Goal: Task Accomplishment & Management: Use online tool/utility

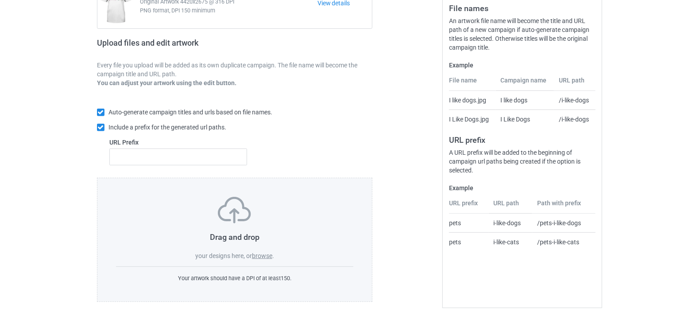
scroll to position [117, 0]
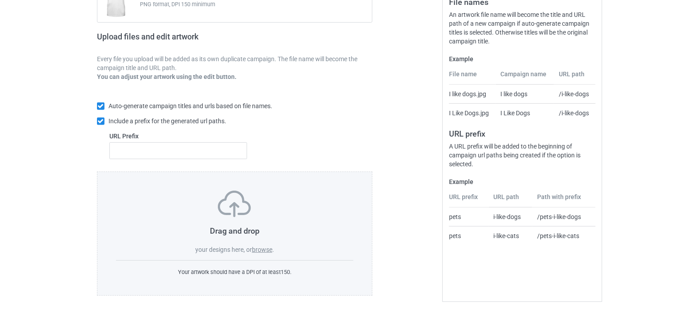
click at [263, 250] on label "browse" at bounding box center [262, 249] width 20 height 7
click at [0, 0] on input "browse" at bounding box center [0, 0] width 0 height 0
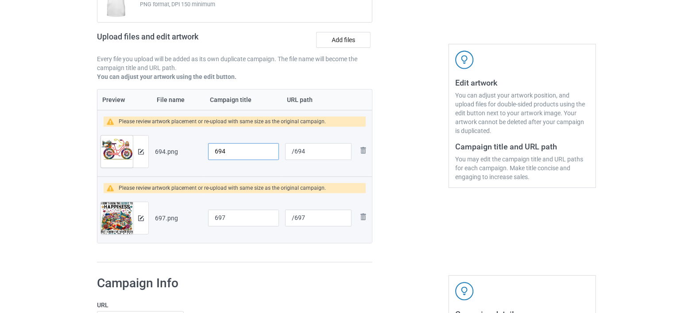
click at [235, 150] on input "694" at bounding box center [243, 151] width 71 height 17
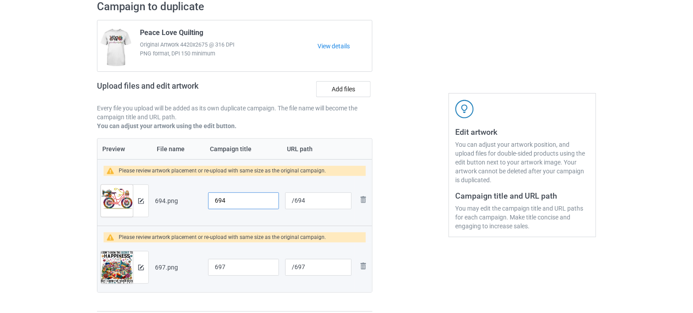
drag, startPoint x: 233, startPoint y: 199, endPoint x: 201, endPoint y: 202, distance: 31.6
click at [201, 202] on tr "Preview and edit artwork 694.png 694 /694 Remove file" at bounding box center [234, 201] width 275 height 50
paste input "Cool Sewing Quilting for Women Quilting Life Designs Quilter"
click at [228, 201] on input "Cool Sewing Quilting for Women Quilting Life Designs Quilter" at bounding box center [243, 200] width 71 height 17
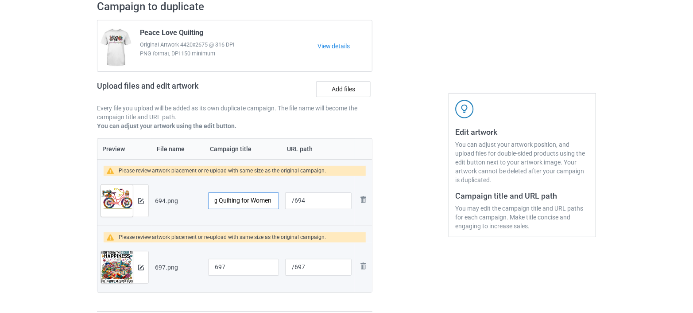
scroll to position [0, 0]
drag, startPoint x: 262, startPoint y: 200, endPoint x: 204, endPoint y: 200, distance: 58.0
click at [204, 200] on tr "Preview and edit artwork 694.png Cool Sewing Quilting for Women Quilting Love D…" at bounding box center [234, 201] width 275 height 50
click at [242, 201] on input "Cool Sewing Quilting for Women Quilting Love Designs Quilter" at bounding box center [243, 200] width 71 height 17
click at [231, 198] on input "Cool Sewing Quilting for Women Quilting Love Designs Quilter" at bounding box center [243, 200] width 71 height 17
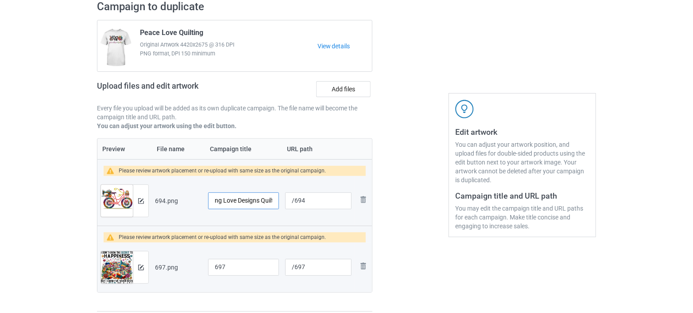
scroll to position [0, 112]
type input "Cool Sewing Quilting for Women Quilting Love Designs Quilter"
drag, startPoint x: 312, startPoint y: 198, endPoint x: 295, endPoint y: 203, distance: 18.1
click at [295, 203] on input "/694" at bounding box center [318, 200] width 66 height 17
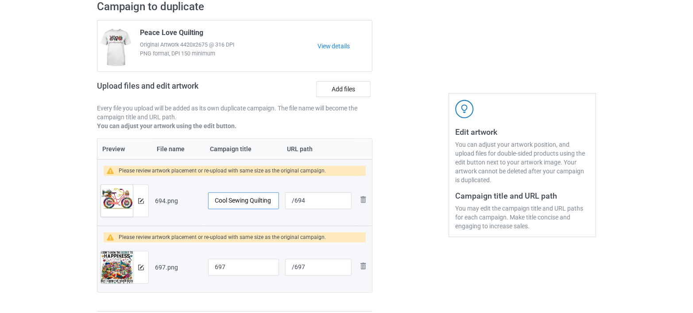
scroll to position [0, 25]
drag, startPoint x: 272, startPoint y: 199, endPoint x: 227, endPoint y: 204, distance: 45.5
click at [227, 204] on input "Cool Sewing Quilting for Women Quilting Love Designs Quilter" at bounding box center [243, 200] width 71 height 17
click at [251, 200] on input "Cool Sewing Quilting for Women Quilting Love Designs Quilter" at bounding box center [243, 200] width 71 height 17
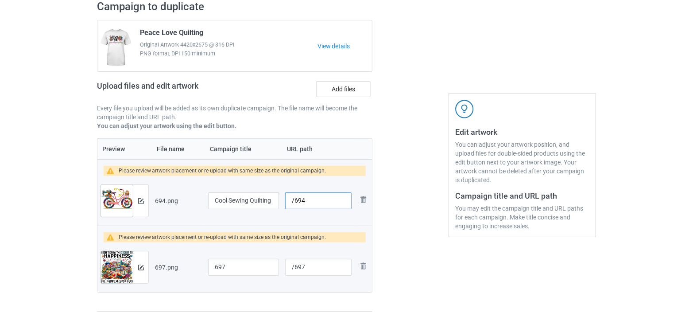
drag, startPoint x: 313, startPoint y: 202, endPoint x: 282, endPoint y: 202, distance: 31.0
click at [282, 202] on td "/694" at bounding box center [318, 201] width 73 height 50
paste input "cool sewing quilting"
click at [327, 200] on input "/cool sewing quilting" at bounding box center [318, 200] width 66 height 17
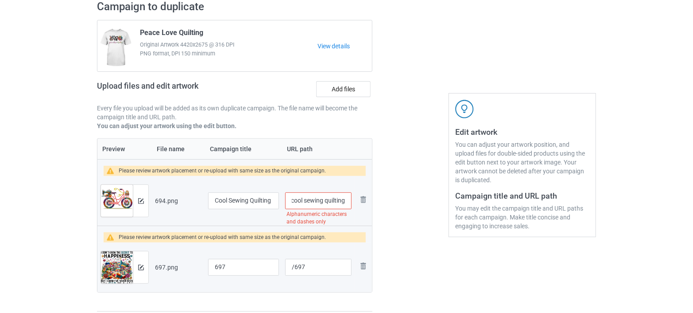
click at [324, 204] on input "/cool sewing quilting" at bounding box center [318, 200] width 66 height 17
drag, startPoint x: 340, startPoint y: 199, endPoint x: 353, endPoint y: 199, distance: 12.9
click at [353, 199] on td "/cool-sewing-quilting-" at bounding box center [318, 201] width 73 height 50
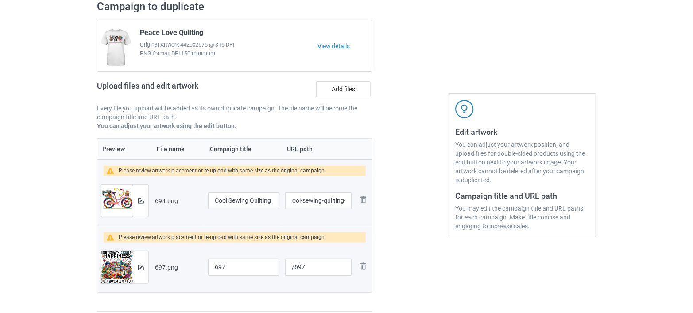
scroll to position [0, 0]
drag, startPoint x: 409, startPoint y: 254, endPoint x: 380, endPoint y: 227, distance: 39.8
click at [334, 202] on input "/cool-sewing-quilting-" at bounding box center [318, 200] width 66 height 17
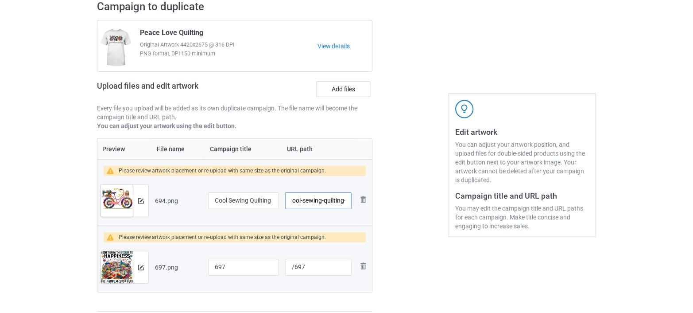
paste input "designs"
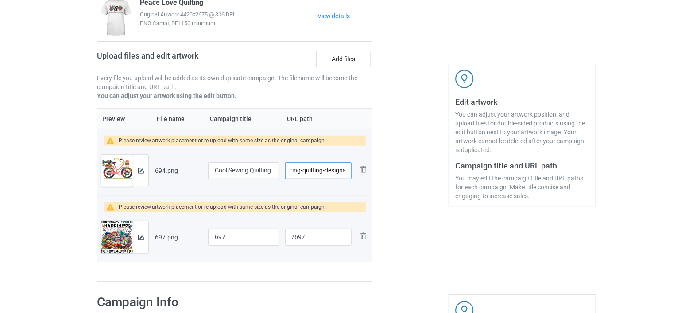
scroll to position [117, 0]
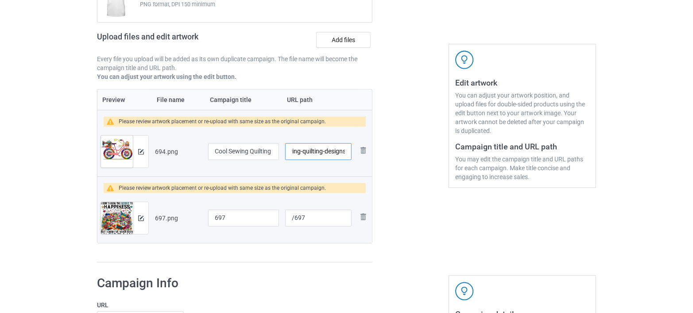
type input "/cool-sewing-quilting-designs"
click at [140, 150] on img at bounding box center [141, 152] width 6 height 6
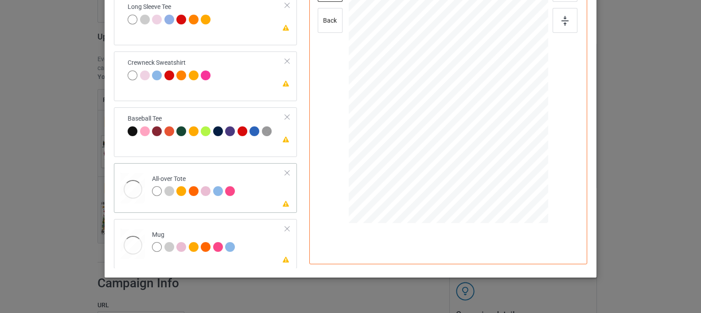
scroll to position [197, 0]
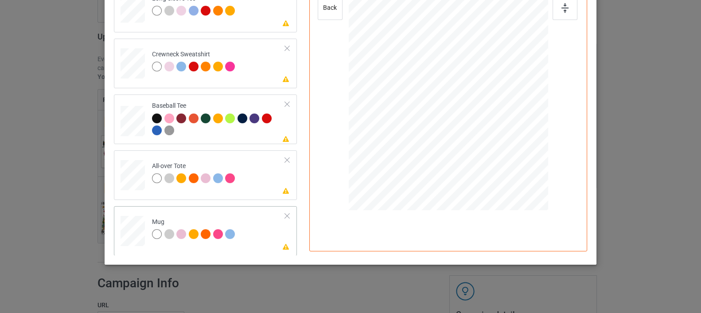
click at [132, 232] on div at bounding box center [133, 231] width 24 height 10
drag, startPoint x: 505, startPoint y: 126, endPoint x: 496, endPoint y: 106, distance: 21.6
click at [496, 106] on div at bounding box center [448, 85] width 199 height 83
click at [125, 177] on div at bounding box center [133, 175] width 24 height 24
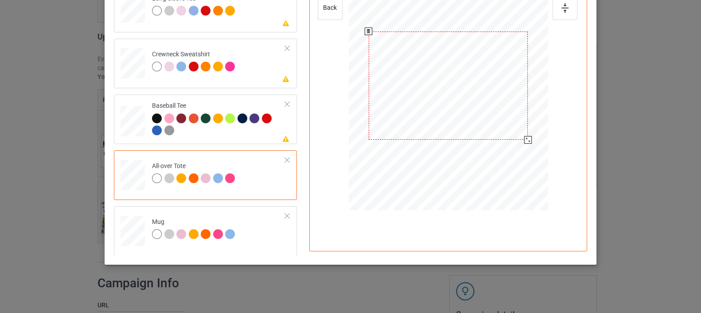
drag, startPoint x: 505, startPoint y: 125, endPoint x: 518, endPoint y: 146, distance: 25.1
click at [518, 146] on div at bounding box center [448, 85] width 199 height 199
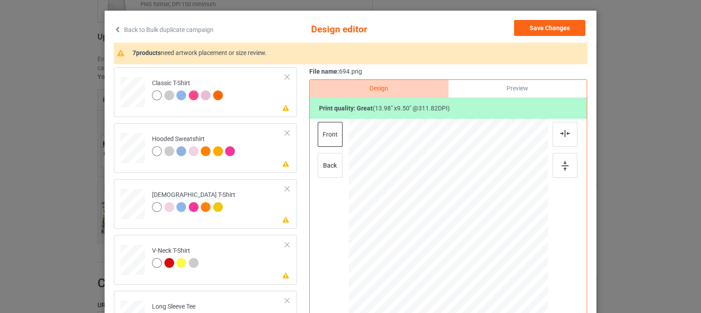
scroll to position [0, 0]
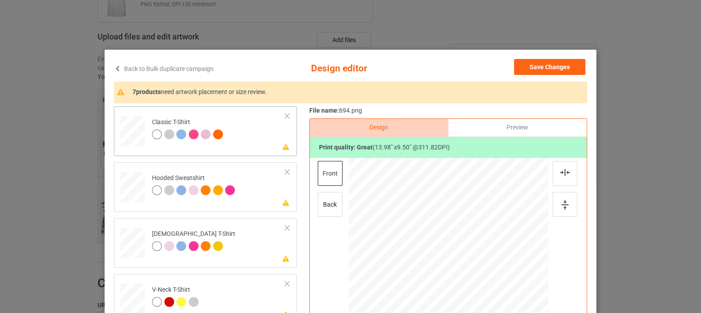
click at [128, 132] on div at bounding box center [133, 128] width 10 height 12
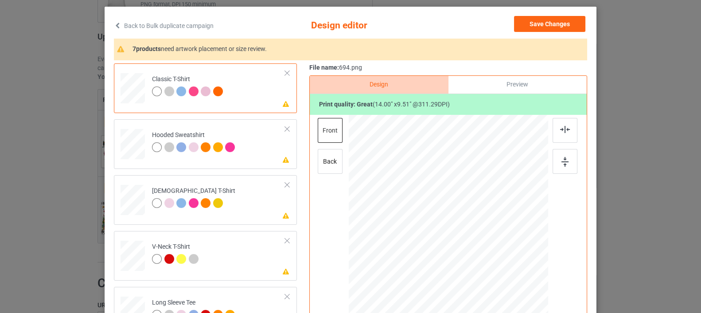
scroll to position [148, 0]
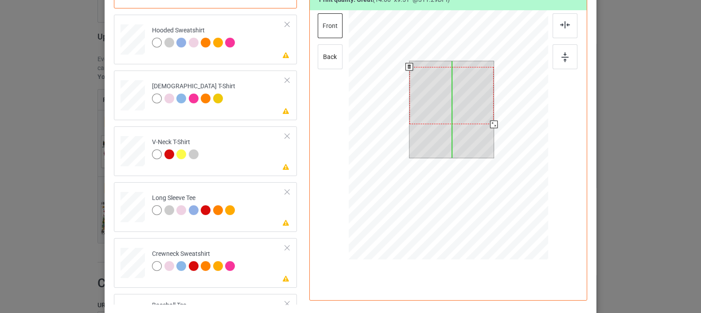
drag, startPoint x: 451, startPoint y: 101, endPoint x: 451, endPoint y: 107, distance: 5.8
click at [451, 107] on div at bounding box center [451, 95] width 85 height 57
click at [479, 109] on div at bounding box center [451, 95] width 85 height 57
click at [487, 123] on div at bounding box center [491, 123] width 8 height 8
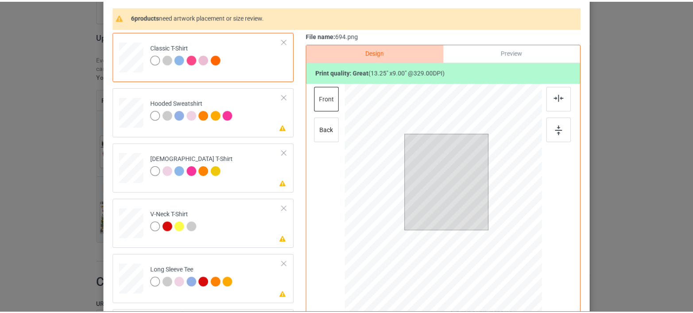
scroll to position [0, 0]
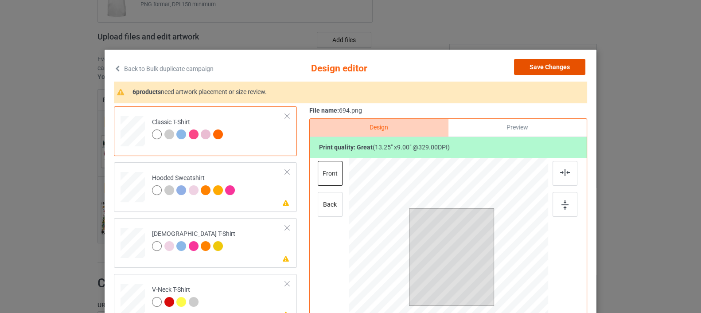
click at [536, 65] on button "Save Changes" at bounding box center [549, 67] width 71 height 16
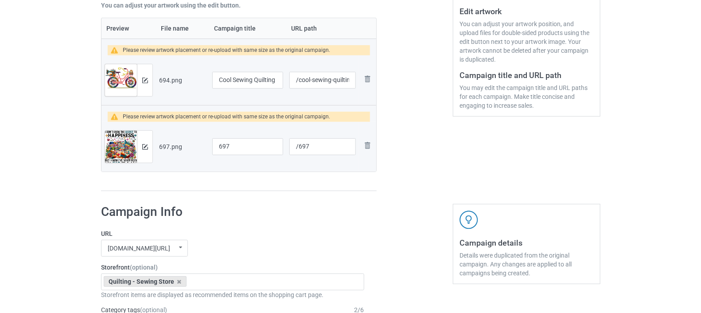
scroll to position [265, 0]
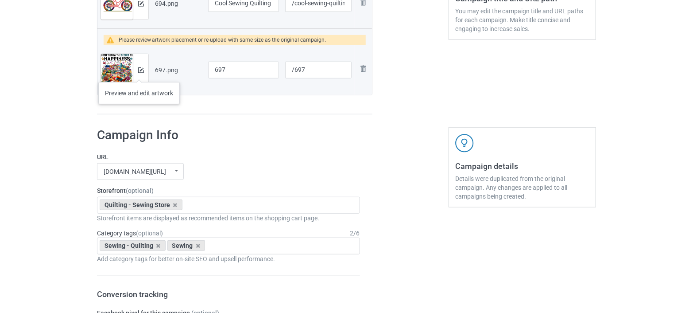
click at [139, 73] on div at bounding box center [141, 70] width 16 height 32
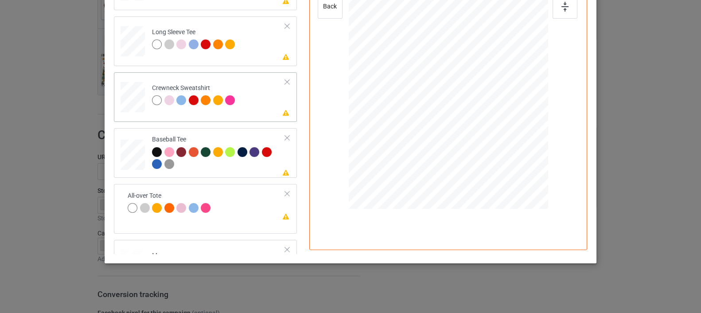
scroll to position [150, 0]
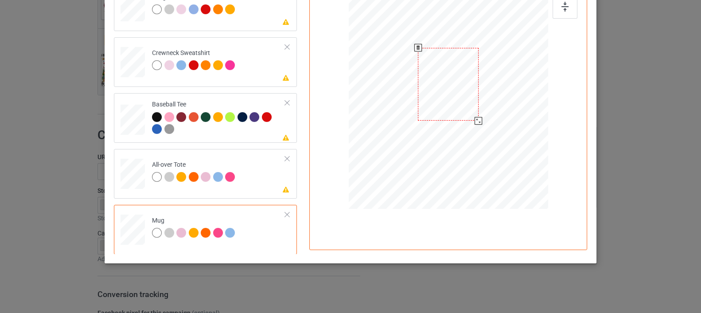
drag, startPoint x: 506, startPoint y: 158, endPoint x: 484, endPoint y: 113, distance: 50.3
click at [484, 113] on div at bounding box center [448, 84] width 199 height 83
drag, startPoint x: 447, startPoint y: 85, endPoint x: 500, endPoint y: 84, distance: 52.7
click at [500, 84] on div at bounding box center [500, 83] width 61 height 73
click at [560, 12] on div at bounding box center [564, 6] width 25 height 25
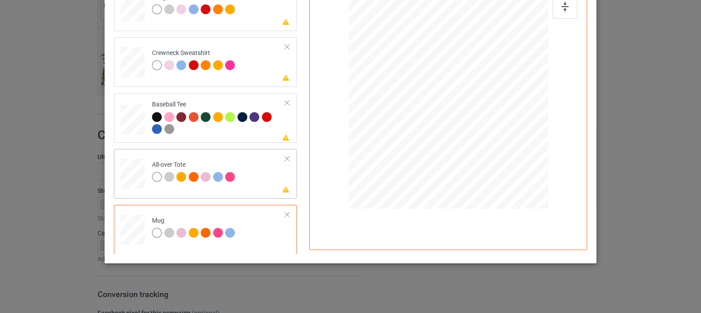
click at [126, 183] on div at bounding box center [133, 174] width 24 height 24
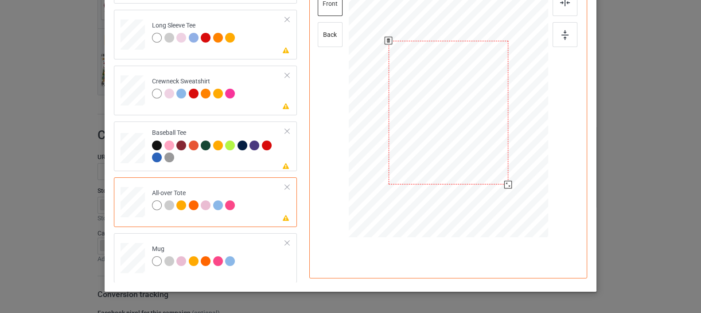
scroll to position [149, 0]
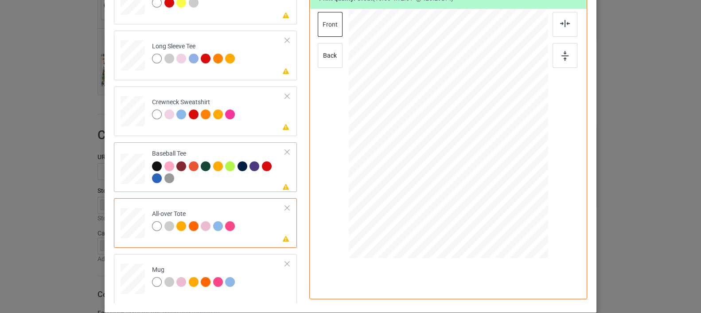
click at [131, 167] on div at bounding box center [133, 167] width 10 height 12
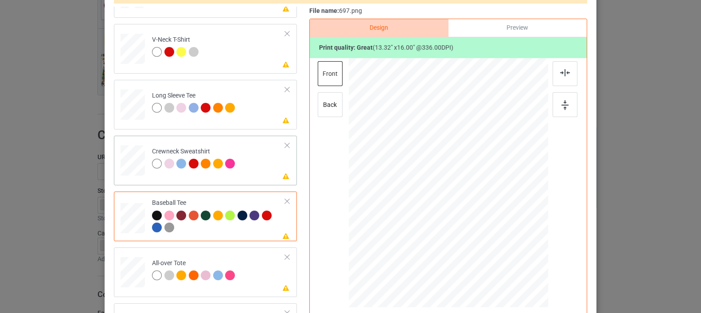
scroll to position [0, 0]
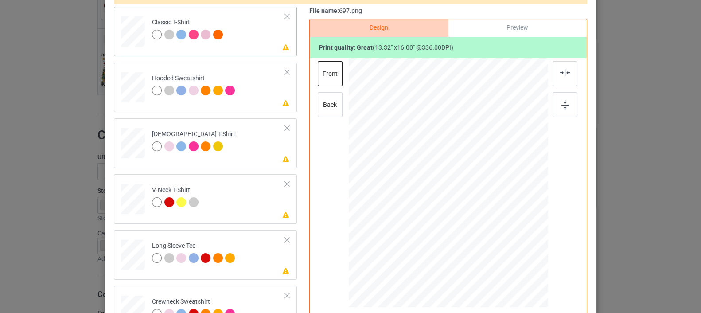
click at [128, 27] on div at bounding box center [133, 29] width 10 height 12
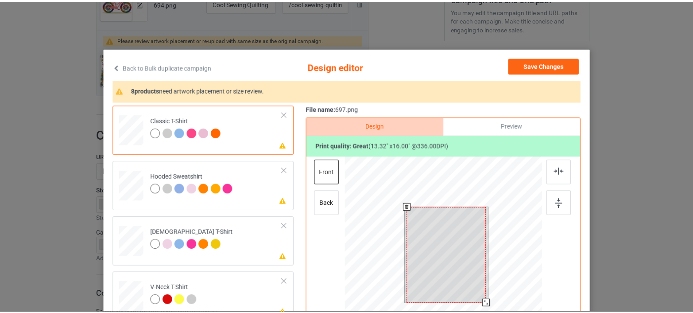
scroll to position [51, 0]
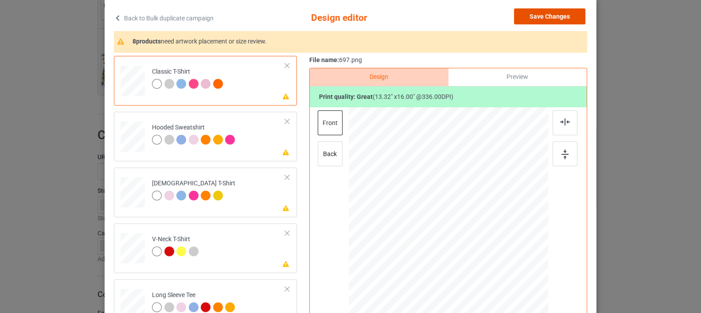
click at [532, 16] on button "Save Changes" at bounding box center [549, 16] width 71 height 16
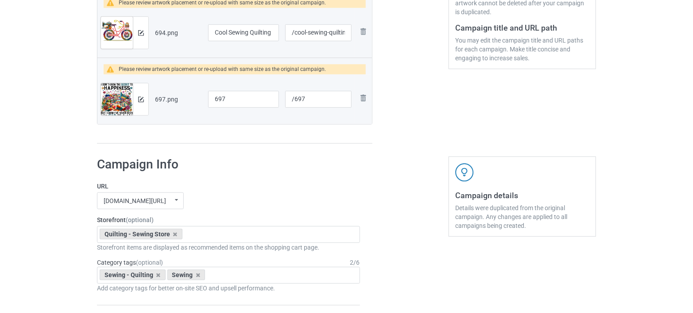
scroll to position [216, 0]
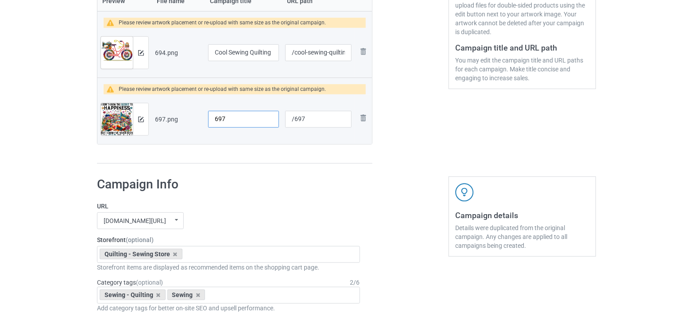
drag, startPoint x: 240, startPoint y: 117, endPoint x: 168, endPoint y: 118, distance: 71.8
click at [168, 118] on tr "Preview and edit artwork 697.png 697 /697 Remove file" at bounding box center [234, 119] width 275 height 50
paste input "I Don't Know The Secret to Happiness But I've Never Been Sad at A"
drag, startPoint x: 261, startPoint y: 118, endPoint x: 272, endPoint y: 117, distance: 11.1
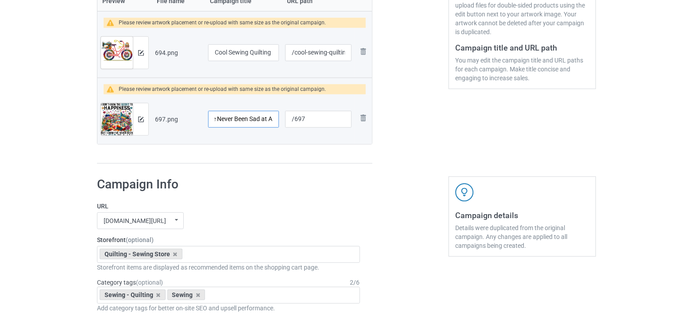
click at [272, 117] on input "I Don't Know The Secret to Happiness But I've Never Been Sad at A" at bounding box center [243, 119] width 71 height 17
type input "I Don't Know The Secret to Happiness But I've Never Been Sad In A Fabric Store"
click at [260, 116] on input "I Don't Know The Secret to Happiness But I've Never Been Sad In A Fabric Store" at bounding box center [243, 119] width 71 height 17
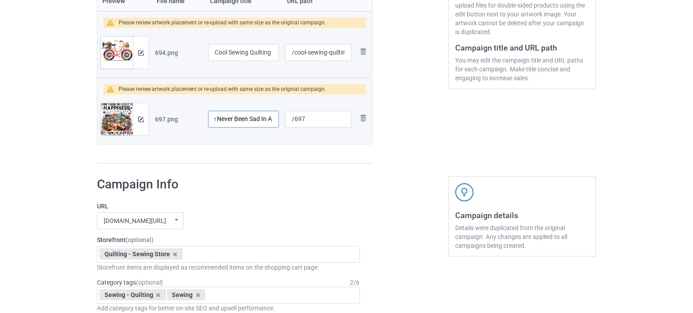
scroll to position [0, 160]
drag, startPoint x: 260, startPoint y: 120, endPoint x: 287, endPoint y: 120, distance: 27.0
click at [287, 120] on tr "Preview and edit artwork 697.png I Don't Know The Secret to Happiness But I've …" at bounding box center [234, 119] width 275 height 50
drag, startPoint x: 318, startPoint y: 119, endPoint x: 282, endPoint y: 119, distance: 36.3
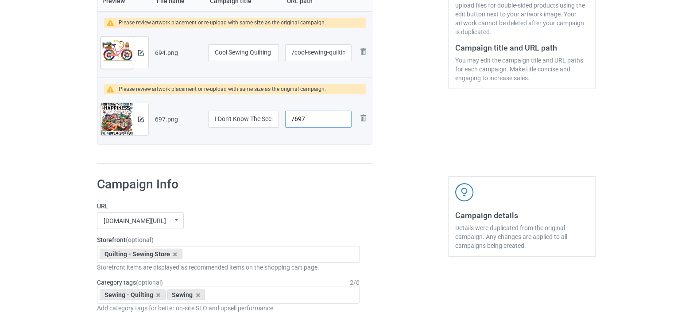
click at [282, 119] on td "/697" at bounding box center [318, 119] width 73 height 50
paste input "secret-happiness"
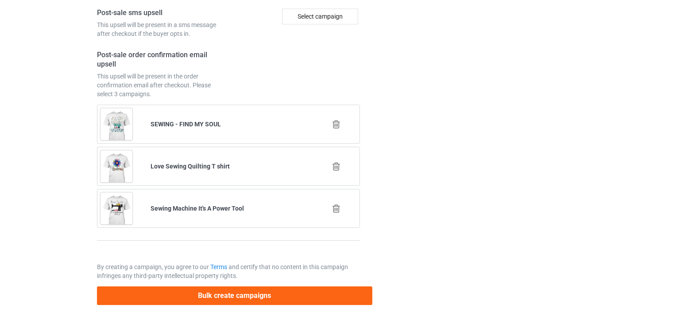
scroll to position [1367, 0]
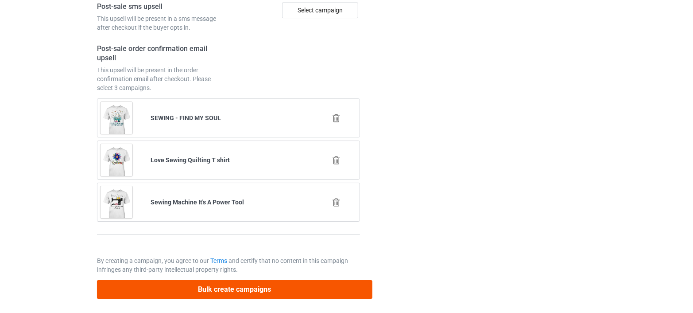
type input "/secret-happiness-fabric-store"
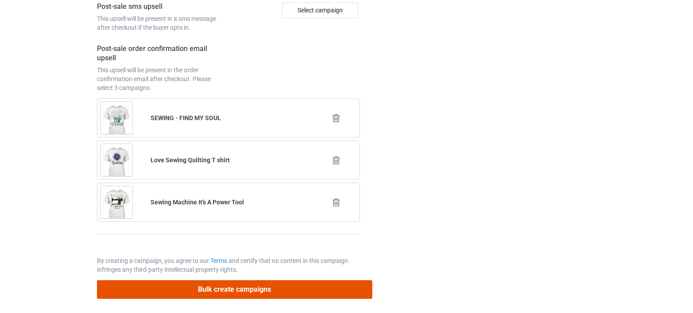
scroll to position [0, 0]
click at [238, 288] on button "Bulk create campaigns" at bounding box center [235, 289] width 276 height 18
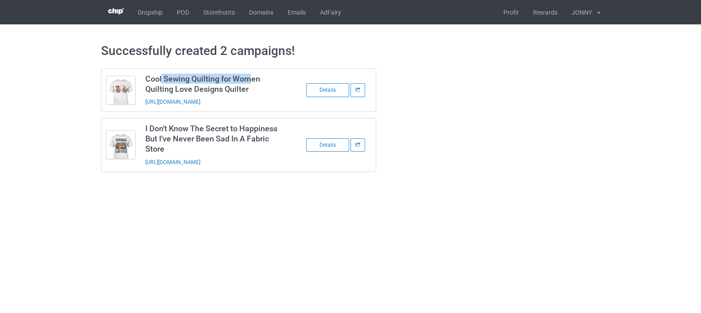
drag, startPoint x: 248, startPoint y: 69, endPoint x: 161, endPoint y: 71, distance: 87.3
click at [161, 71] on td "Cool Sewing Quilting for Women Quilting Love Designs Quilter [URL][DOMAIN_NAME]" at bounding box center [215, 90] width 150 height 43
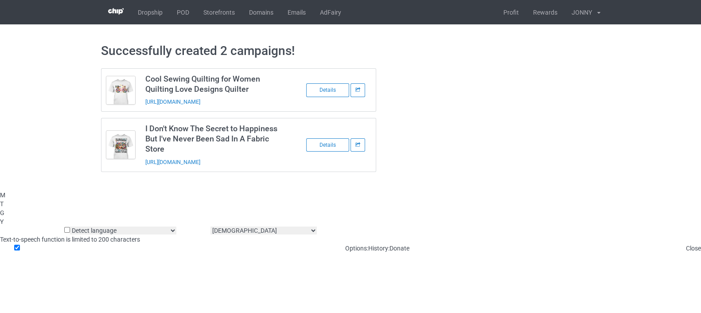
click at [266, 92] on h3 "Cool Sewing Quilting for Women Quilting Love Designs Quilter" at bounding box center [215, 84] width 140 height 20
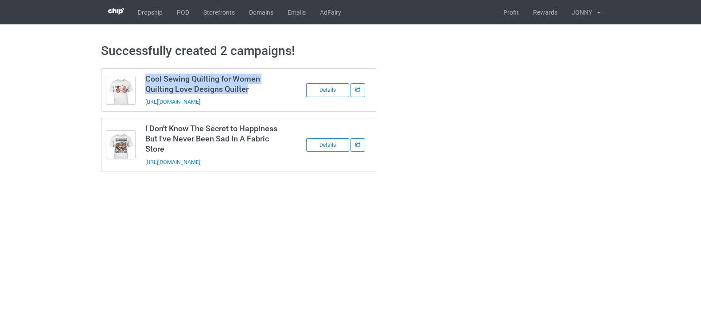
drag, startPoint x: 254, startPoint y: 91, endPoint x: 147, endPoint y: 79, distance: 107.9
click at [147, 79] on h3 "Cool Sewing Quilting for Women Quilting Love Designs Quilter" at bounding box center [215, 84] width 140 height 20
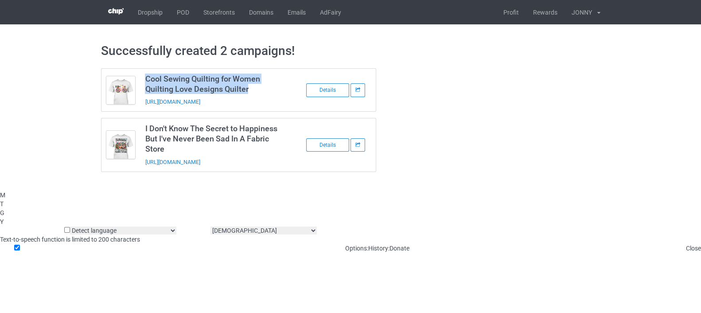
copy h3 "Cool Sewing Quilting for Women Quilting Love Designs Quilter"
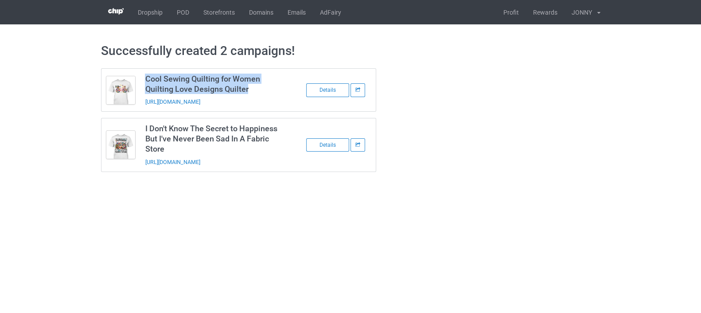
drag, startPoint x: 172, startPoint y: 150, endPoint x: 145, endPoint y: 127, distance: 35.2
click at [145, 127] on h3 "I Don't Know The Secret to Happiness But I've Never Been Sad In A Fabric Store" at bounding box center [215, 138] width 140 height 31
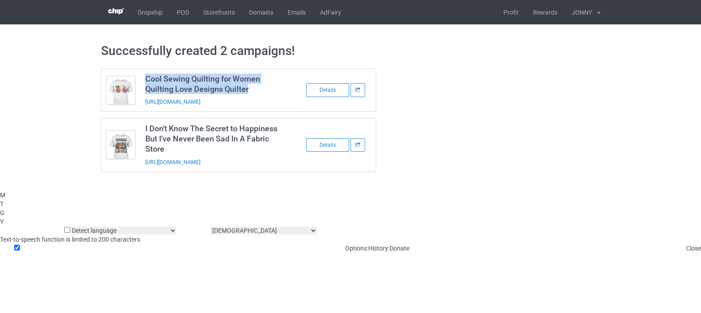
copy h3 "I Don't Know The Secret to Happiness But I've Never Been Sad In A Fabric Store"
